Goal: Check status: Check status

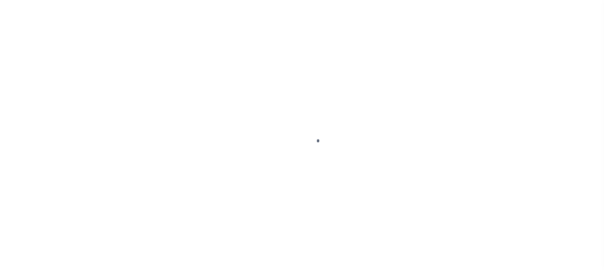
scroll to position [51, 0]
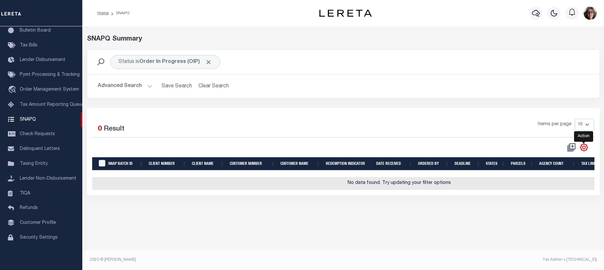
click at [585, 149] on icon "" at bounding box center [584, 147] width 9 height 9
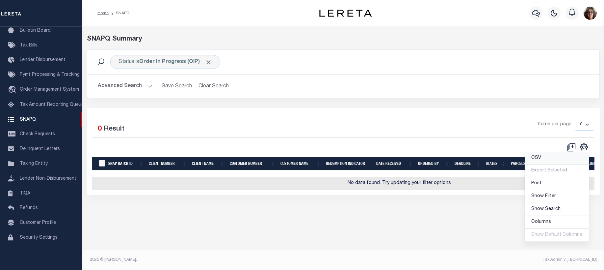
click at [540, 159] on span "CSV" at bounding box center [537, 157] width 10 height 5
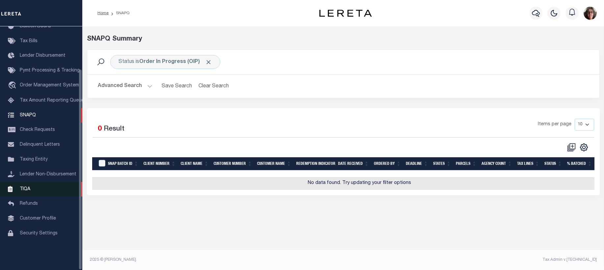
click at [28, 191] on span "TIQA" at bounding box center [25, 188] width 11 height 5
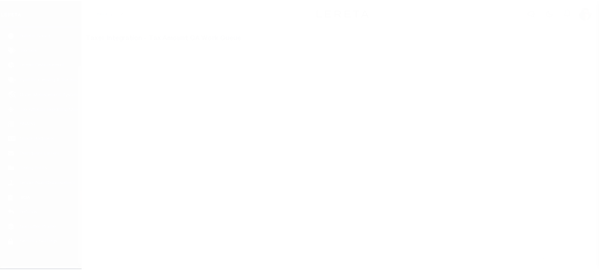
scroll to position [51, 0]
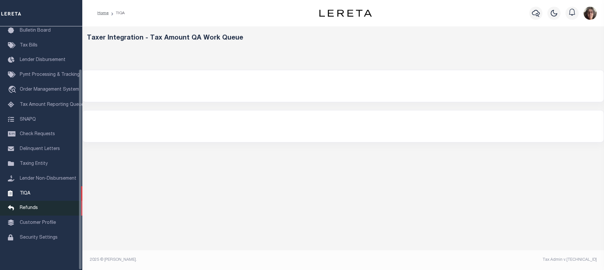
select select "200"
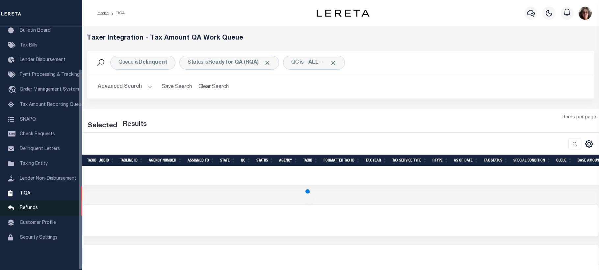
select select "200"
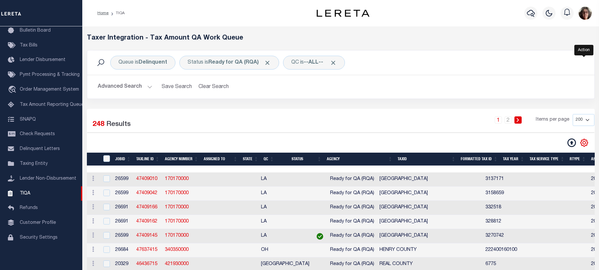
click at [584, 143] on icon "" at bounding box center [584, 142] width 9 height 9
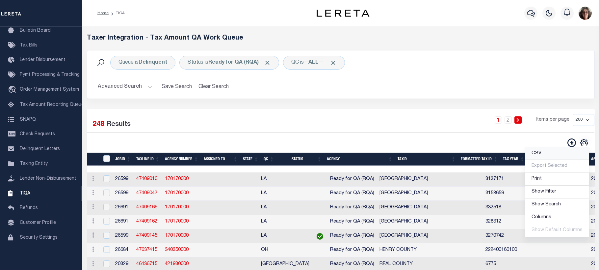
click at [540, 154] on span "CSV" at bounding box center [537, 153] width 10 height 5
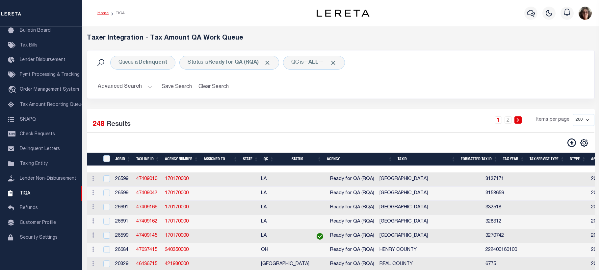
click at [102, 14] on link "Home" at bounding box center [102, 13] width 11 height 4
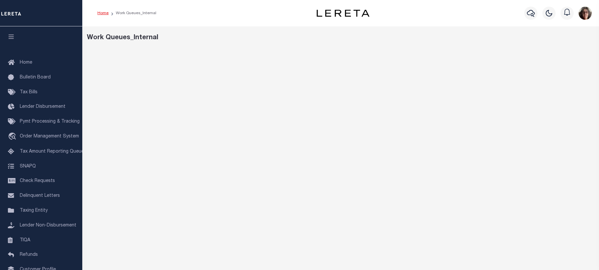
click at [100, 14] on link "Home" at bounding box center [102, 13] width 11 height 4
click at [103, 13] on link "Home" at bounding box center [102, 13] width 11 height 4
click at [101, 14] on link "Home" at bounding box center [102, 13] width 11 height 4
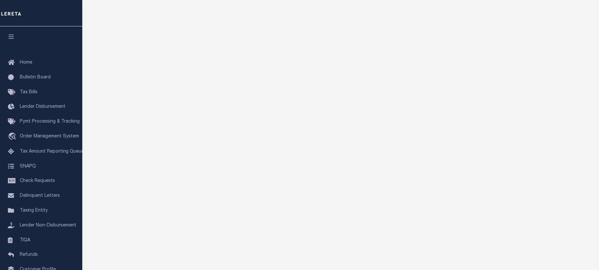
scroll to position [45, 0]
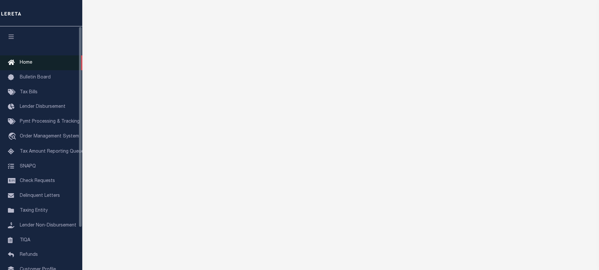
click at [23, 65] on span "Home" at bounding box center [26, 62] width 13 height 5
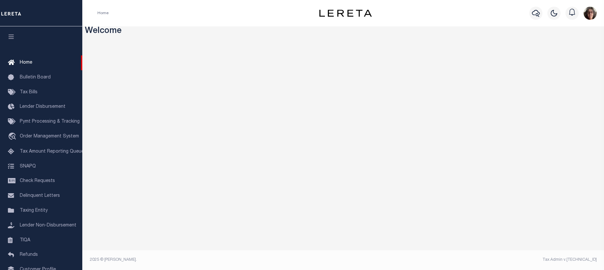
drag, startPoint x: 535, startPoint y: 14, endPoint x: 480, endPoint y: 35, distance: 59.4
click at [524, 22] on div "Profile Sign out" at bounding box center [493, 13] width 211 height 23
click at [535, 14] on icon "button" at bounding box center [536, 13] width 8 height 8
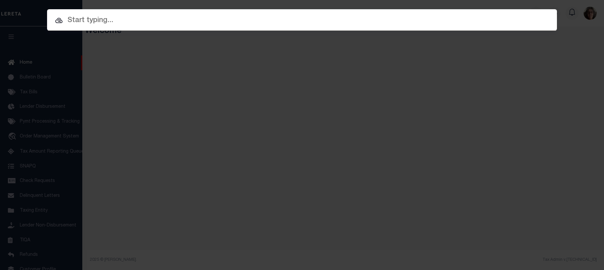
paste input "10598"
type input "10598"
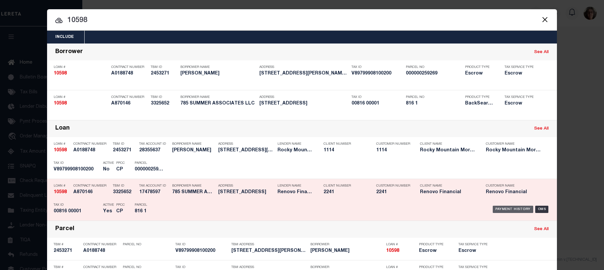
click at [501, 212] on div "Payment History" at bounding box center [513, 209] width 41 height 7
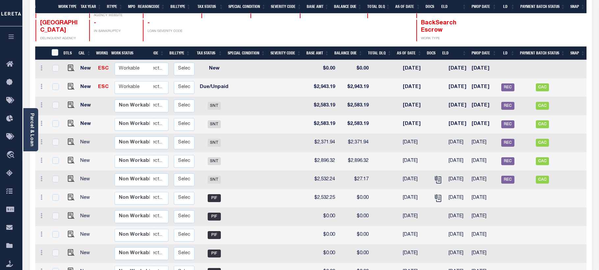
scroll to position [48, 0]
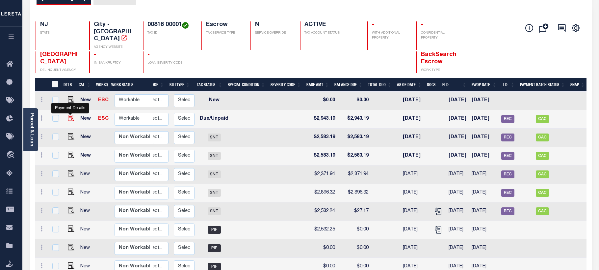
click at [70, 115] on img "" at bounding box center [71, 118] width 7 height 7
checkbox input "true"
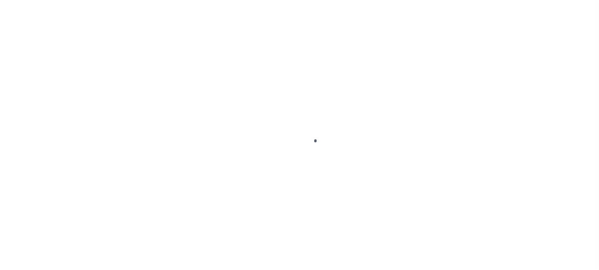
checkbox input "false"
type input "00114477"
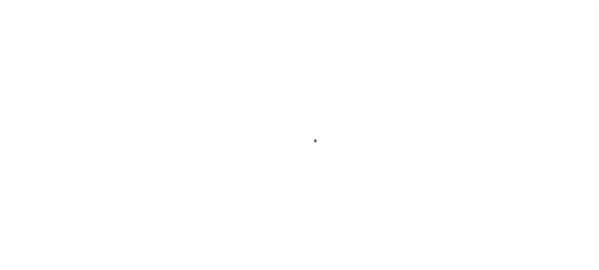
type input "[DATE]"
select select "DUE"
type input "$2,943.19"
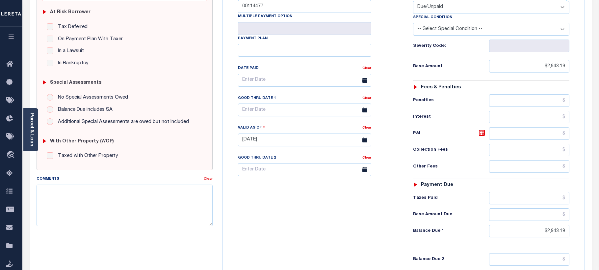
scroll to position [55, 0]
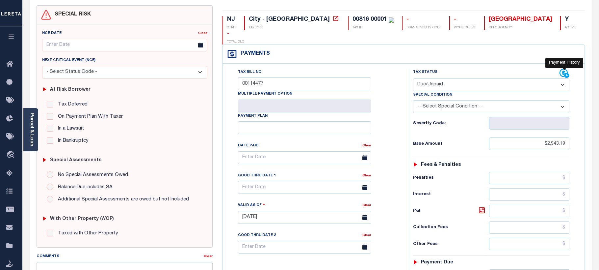
click at [561, 69] on icon at bounding box center [564, 73] width 8 height 8
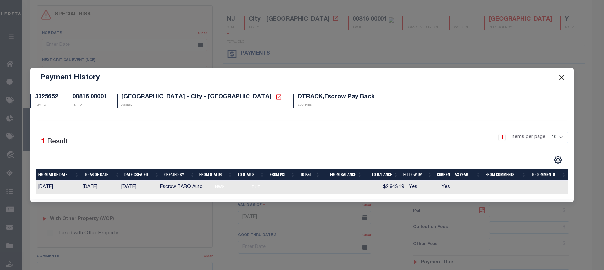
click at [562, 77] on button "Close" at bounding box center [562, 77] width 9 height 9
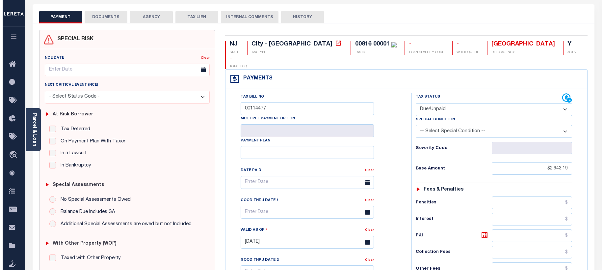
scroll to position [0, 0]
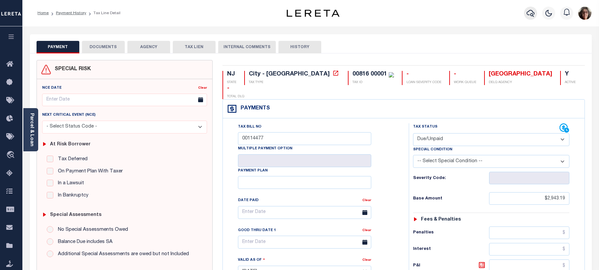
click at [532, 14] on icon "button" at bounding box center [531, 13] width 8 height 7
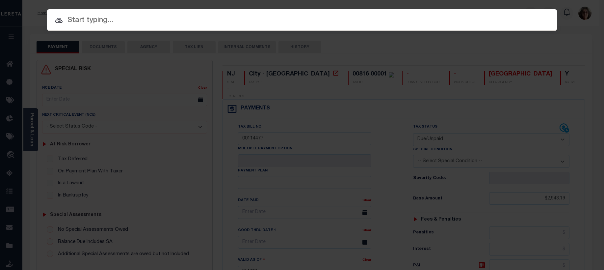
paste input "10034"
type input "10034"
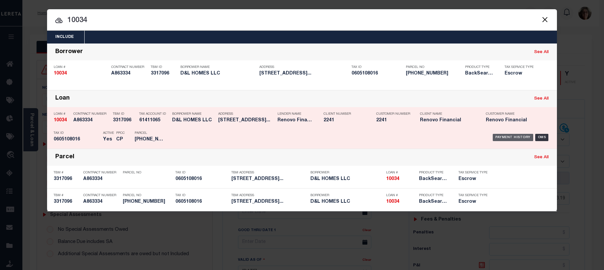
click at [507, 138] on div "Payment History" at bounding box center [513, 137] width 41 height 7
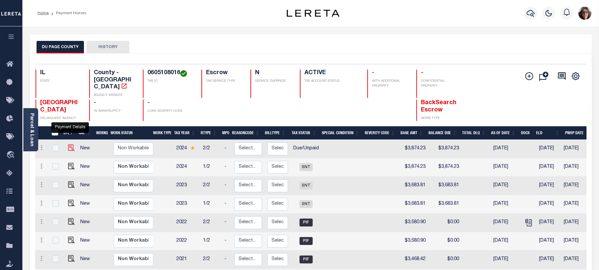
click at [69, 144] on img "" at bounding box center [71, 147] width 7 height 7
checkbox input "true"
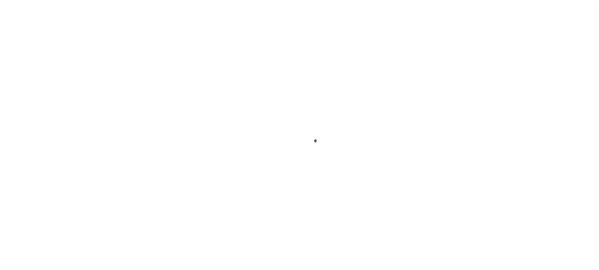
select select "DUE"
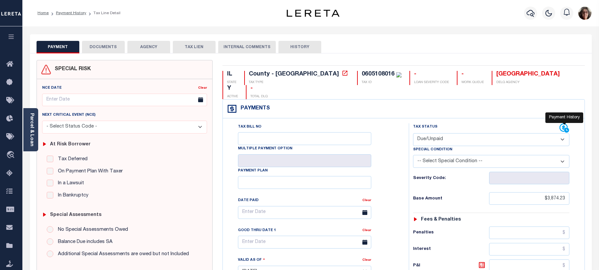
click at [562, 123] on icon at bounding box center [565, 128] width 10 height 10
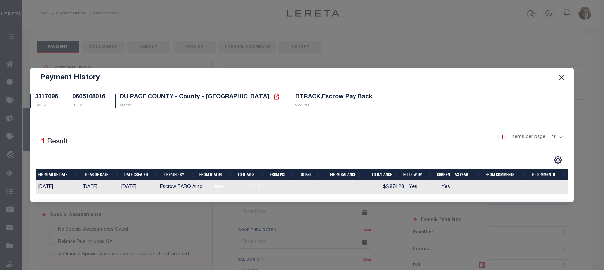
click at [561, 77] on button "Close" at bounding box center [562, 77] width 9 height 9
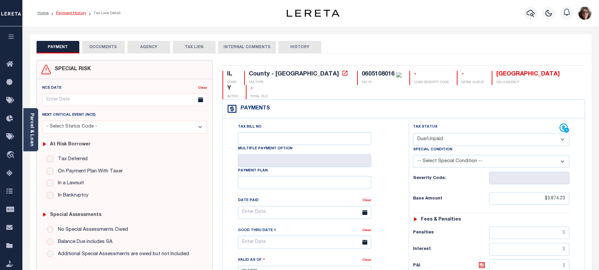
click at [70, 13] on link "Payment History" at bounding box center [71, 13] width 30 height 4
